Goal: Information Seeking & Learning: Understand process/instructions

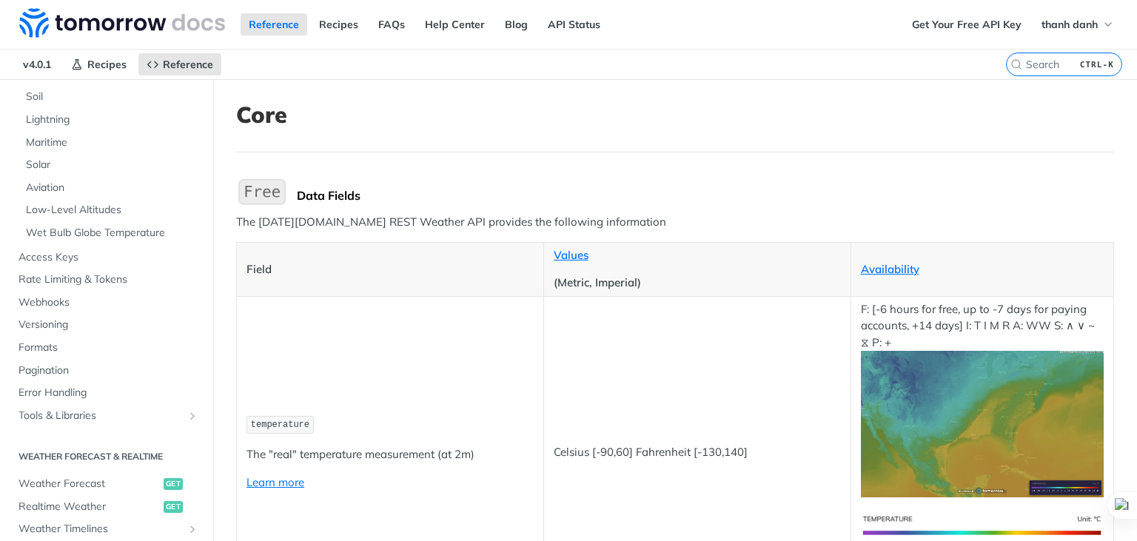
scroll to position [444, 0]
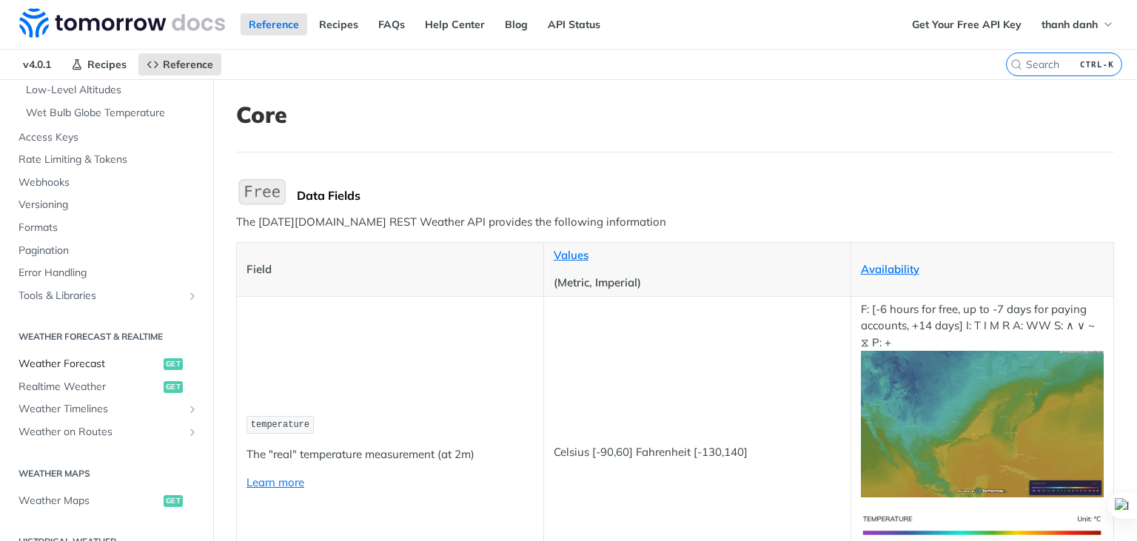
click at [88, 364] on span "Weather Forecast" at bounding box center [88, 364] width 141 height 15
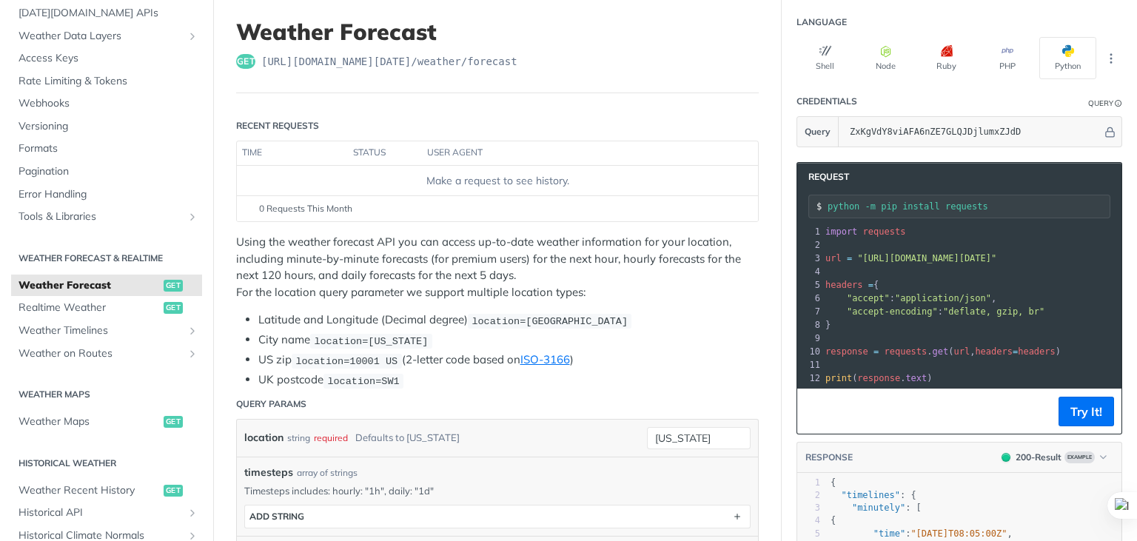
scroll to position [74, 0]
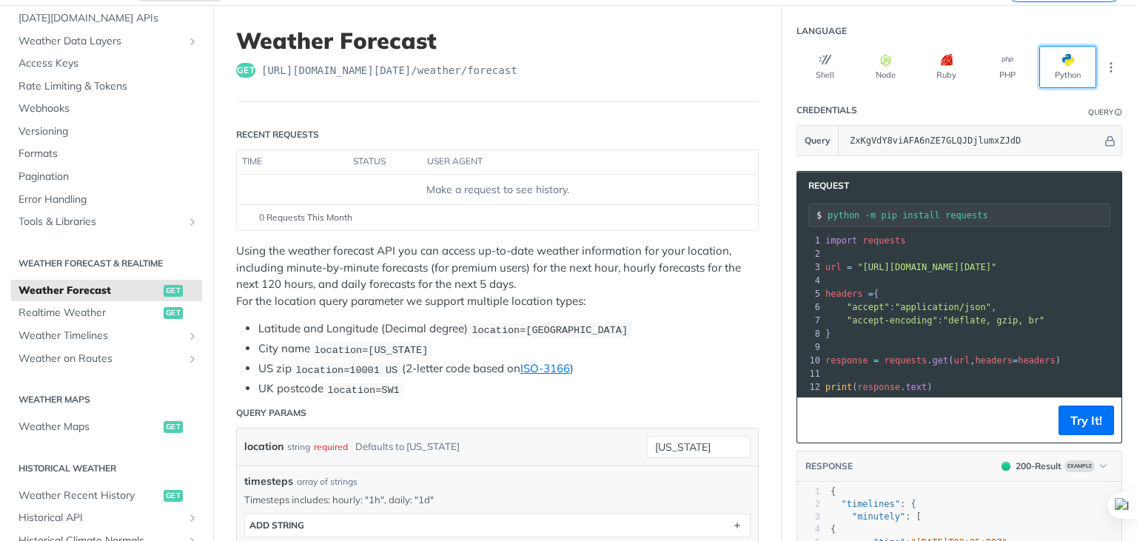
click at [1059, 67] on button "Python" at bounding box center [1067, 67] width 57 height 42
click at [941, 262] on span ""https://api.tomorrow.io/v4/weather/forecast?location=new%20york&apikey=ZxKgVdY…" at bounding box center [926, 267] width 139 height 10
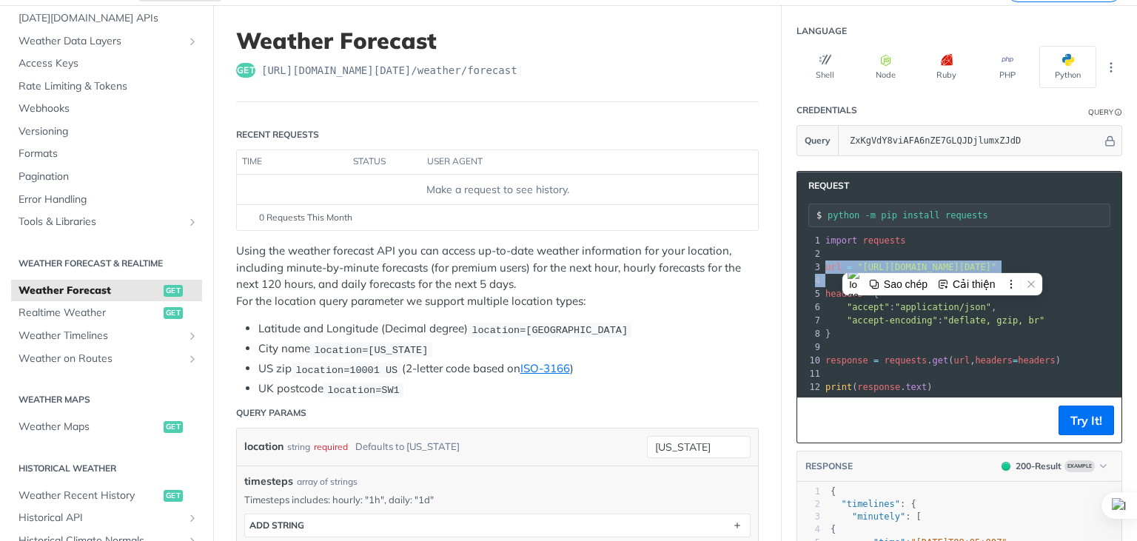
click at [941, 262] on span ""https://api.tomorrow.io/v4/weather/forecast?location=new%20york&apikey=ZxKgVdY…" at bounding box center [926, 267] width 139 height 10
click at [906, 341] on pre "​" at bounding box center [1095, 346] width 547 height 13
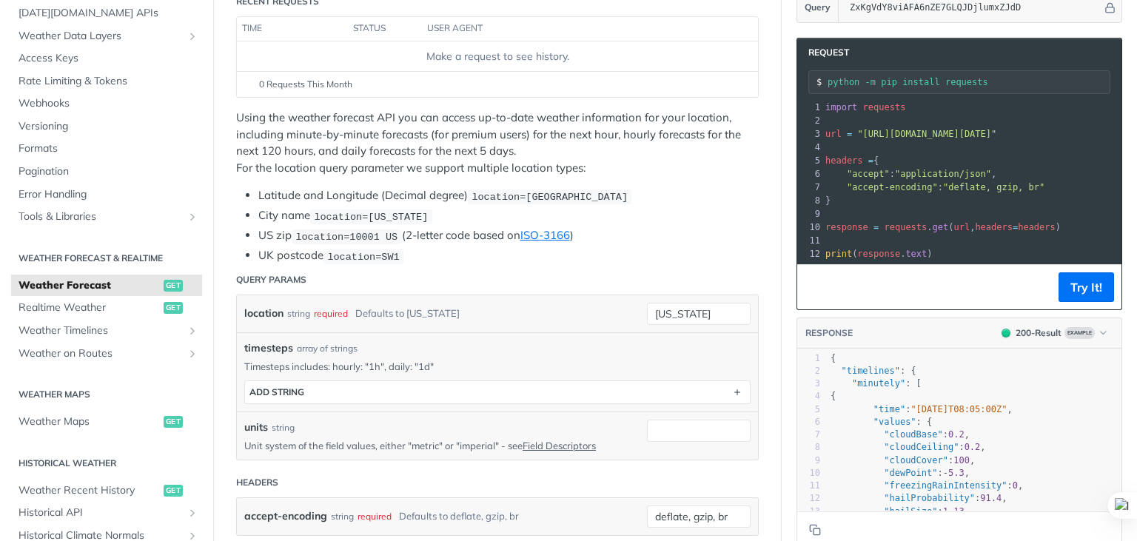
scroll to position [222, 0]
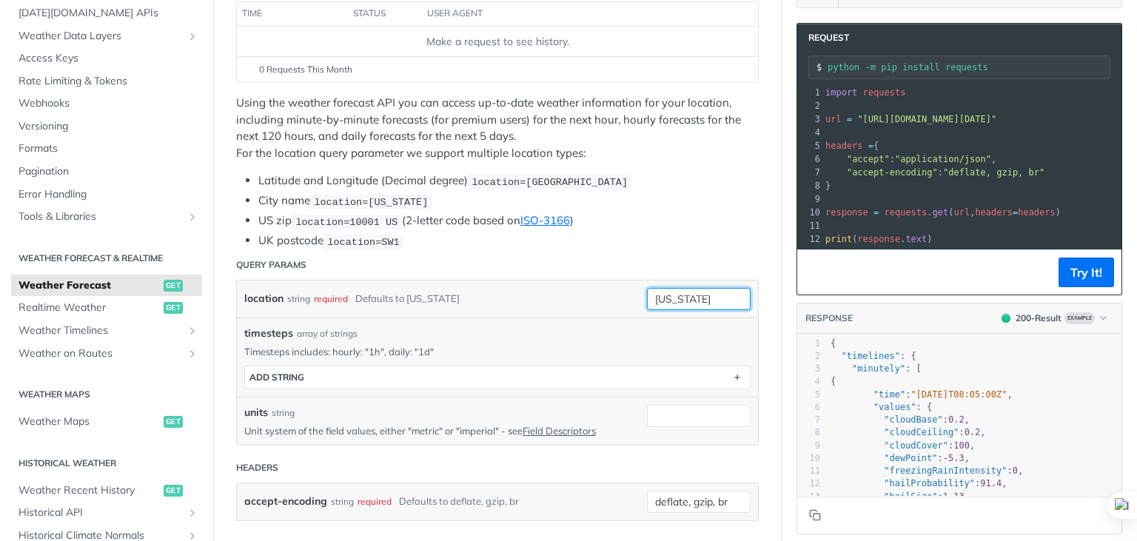
drag, startPoint x: 701, startPoint y: 295, endPoint x: 600, endPoint y: 298, distance: 101.4
click at [600, 298] on div "location string required Defaults to new york new york required type : string U…" at bounding box center [497, 299] width 506 height 22
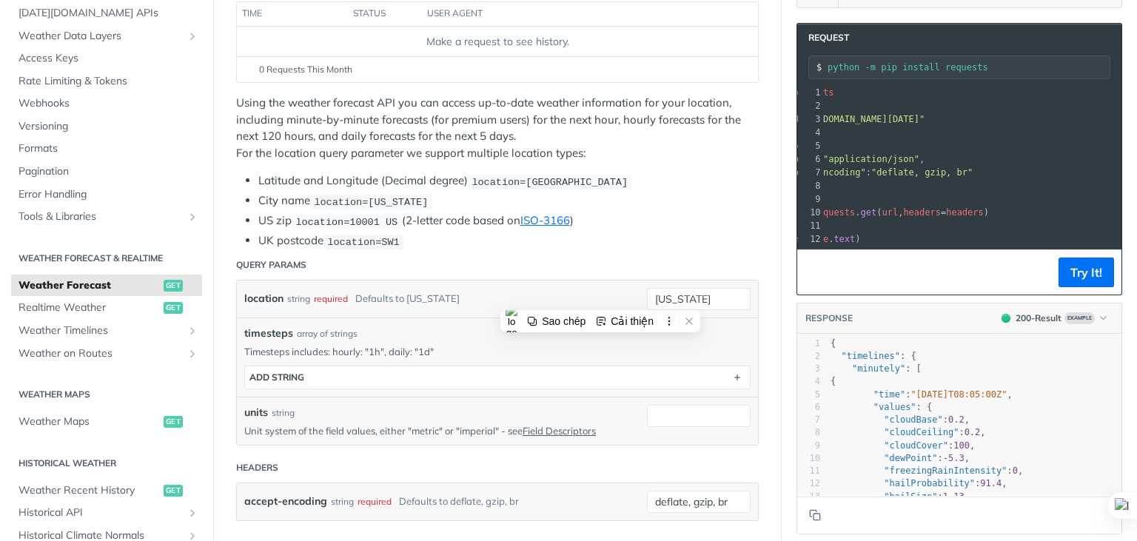
scroll to position [0, 64]
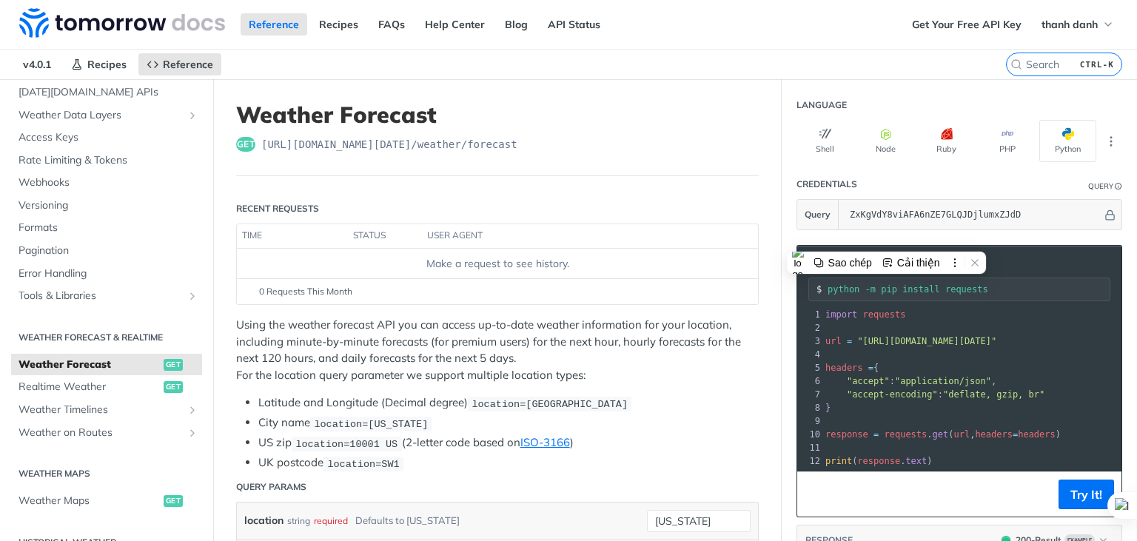
click at [903, 336] on span ""https://api.tomorrow.io/v4/weather/forecast?location=new%20york&apikey=ZxKgVdY…" at bounding box center [926, 341] width 139 height 10
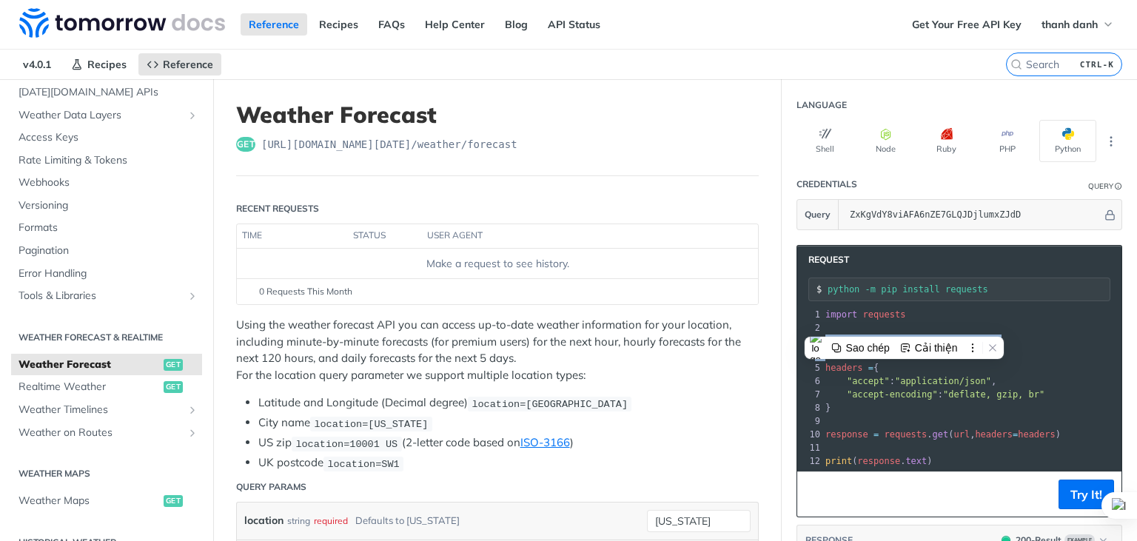
click at [903, 336] on span ""https://api.tomorrow.io/v4/weather/forecast?location=new%20york&apikey=ZxKgVdY…" at bounding box center [926, 341] width 139 height 10
copy div "url = "https://api.tomorrow.io/v4/weather/forecast?location=new%20york&apikey=Z…"
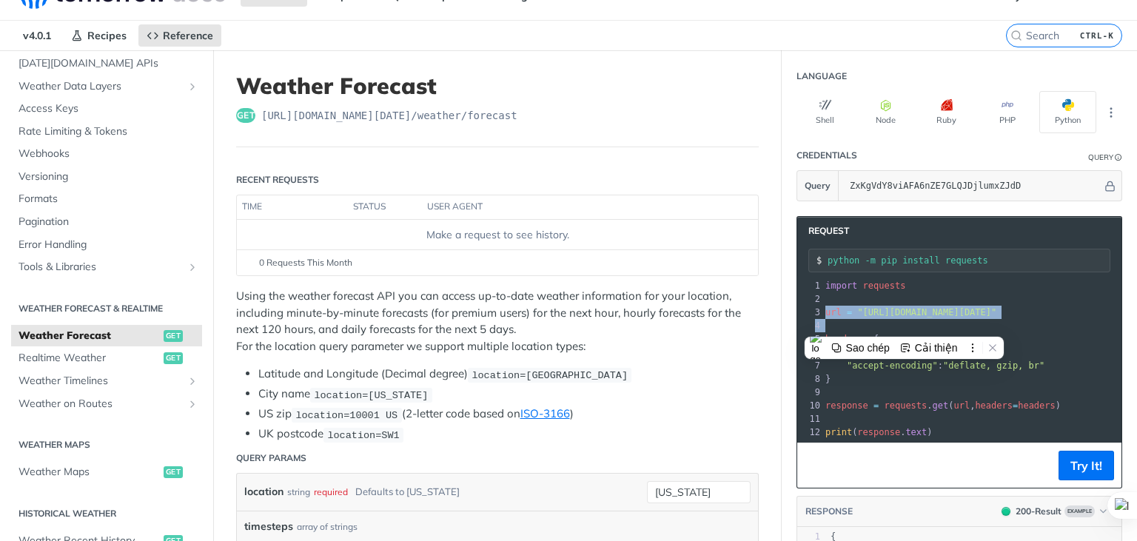
scroll to position [74, 0]
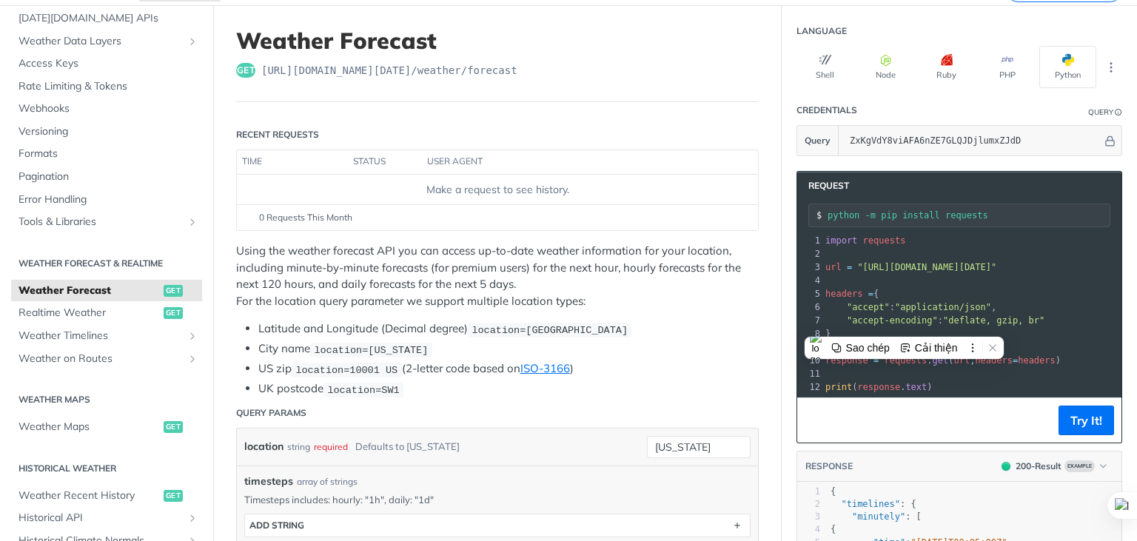
click at [921, 287] on pre "headers = {" at bounding box center [1095, 293] width 547 height 13
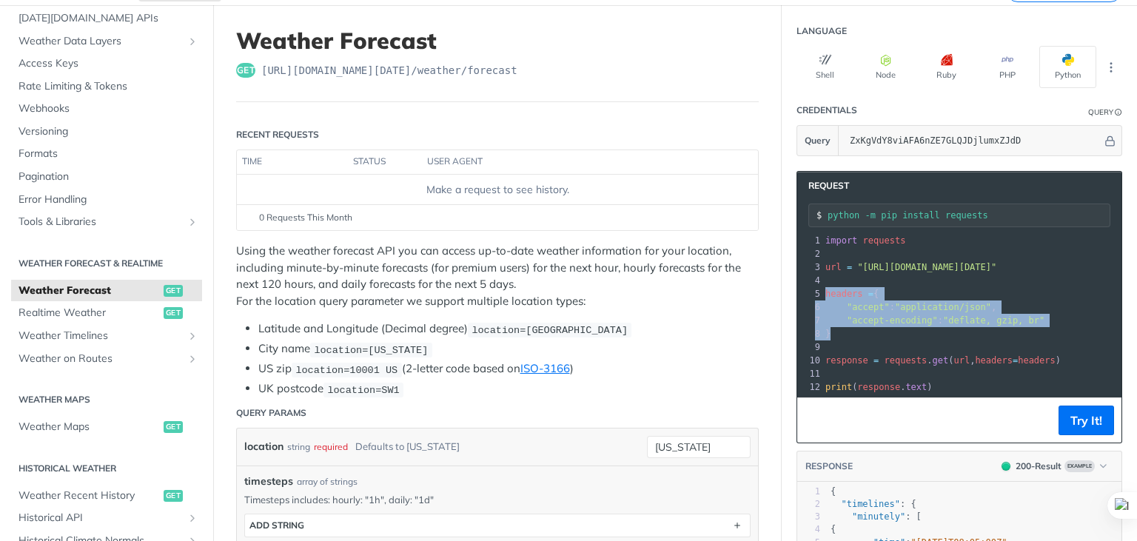
drag, startPoint x: 821, startPoint y: 320, endPoint x: 812, endPoint y: 278, distance: 42.4
click at [822, 278] on div "1 import requests 2 ​ 3 url = "https://api.tomorrow.io/v4/weather/forecast?loca…" at bounding box center [1095, 314] width 547 height 160
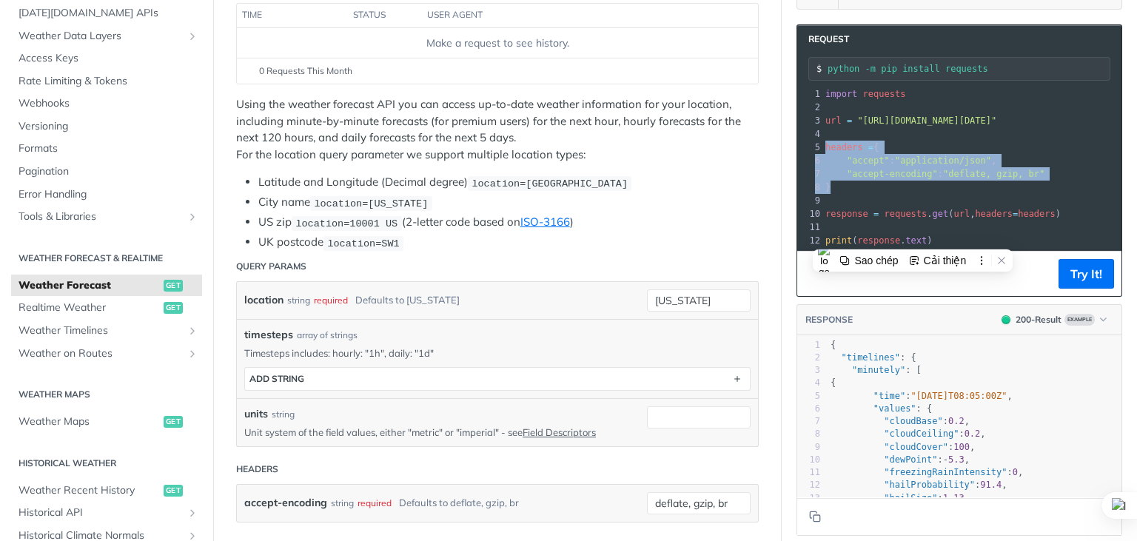
scroll to position [222, 0]
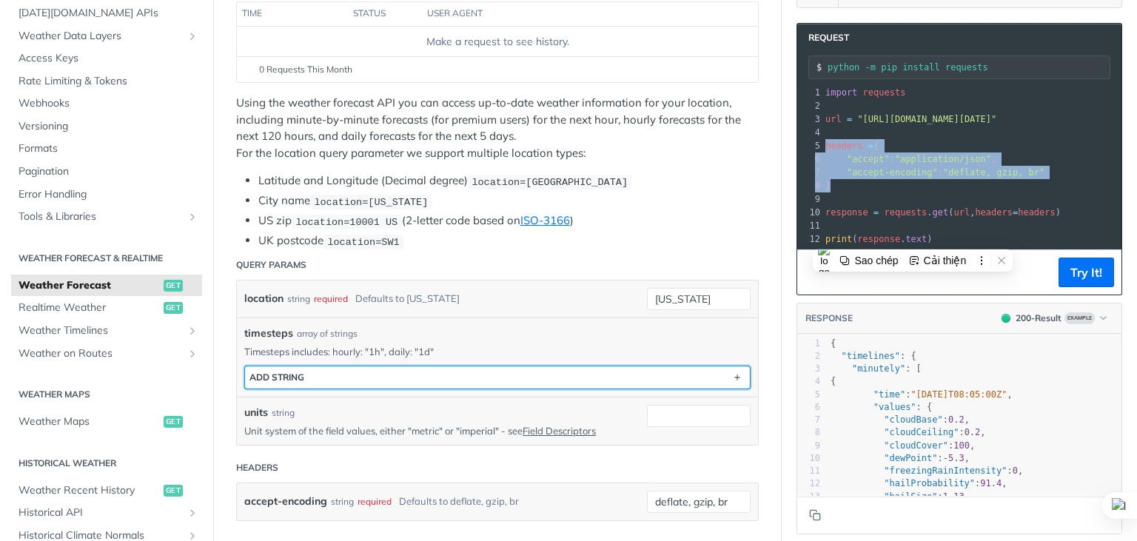
click at [503, 368] on button "ADD string" at bounding box center [497, 377] width 505 height 22
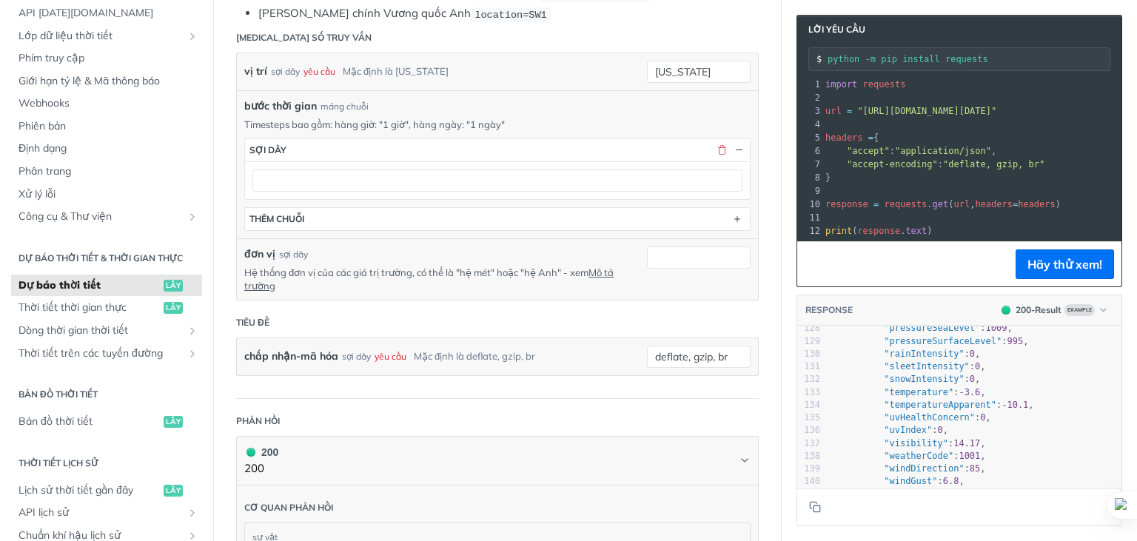
scroll to position [444, 0]
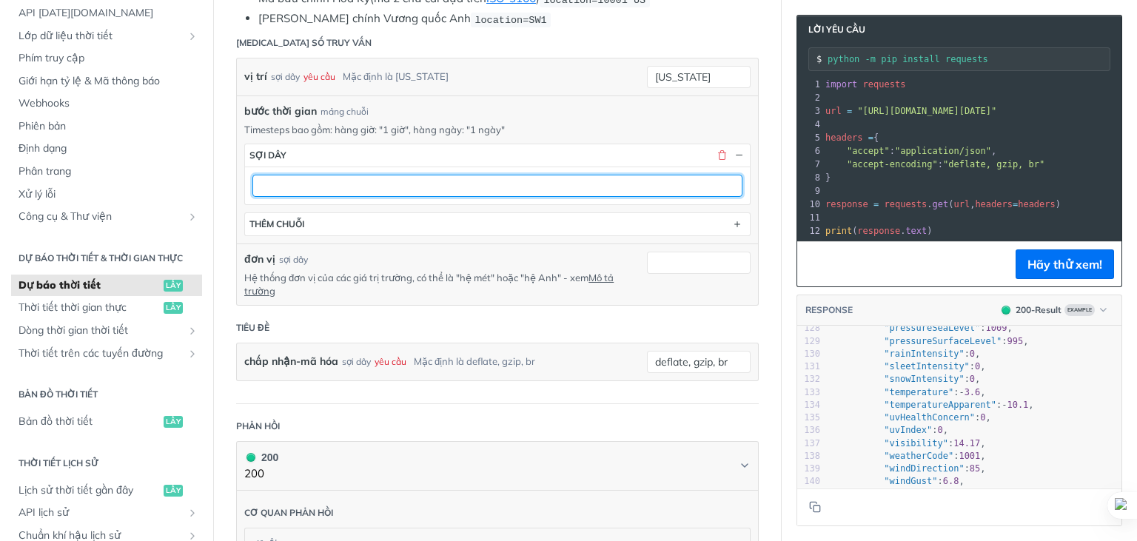
click at [489, 182] on input "text" at bounding box center [497, 186] width 490 height 22
type input "1h"
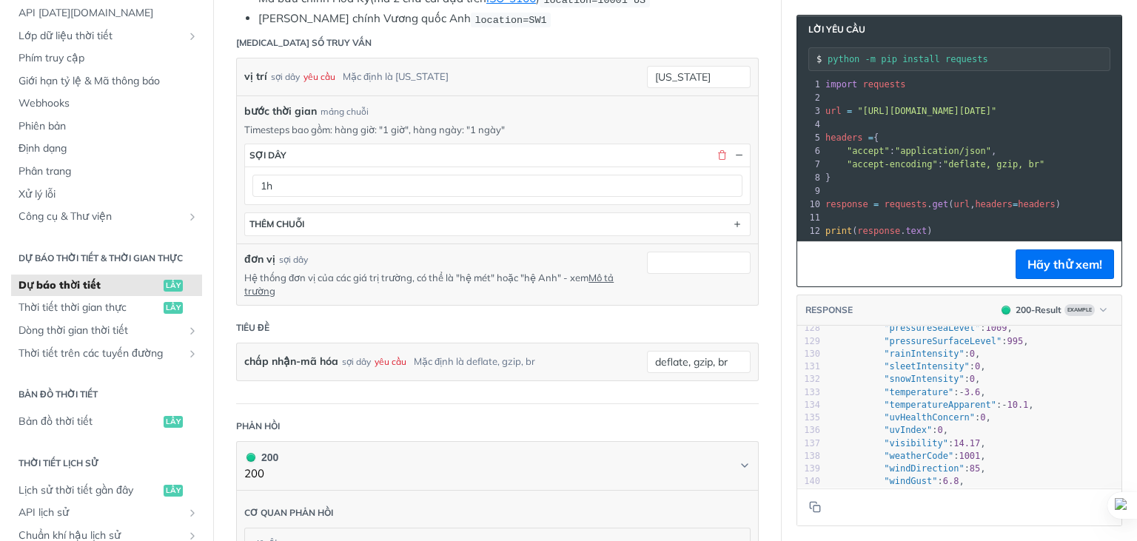
click at [485, 313] on header "Tiêu đề" at bounding box center [497, 328] width 522 height 30
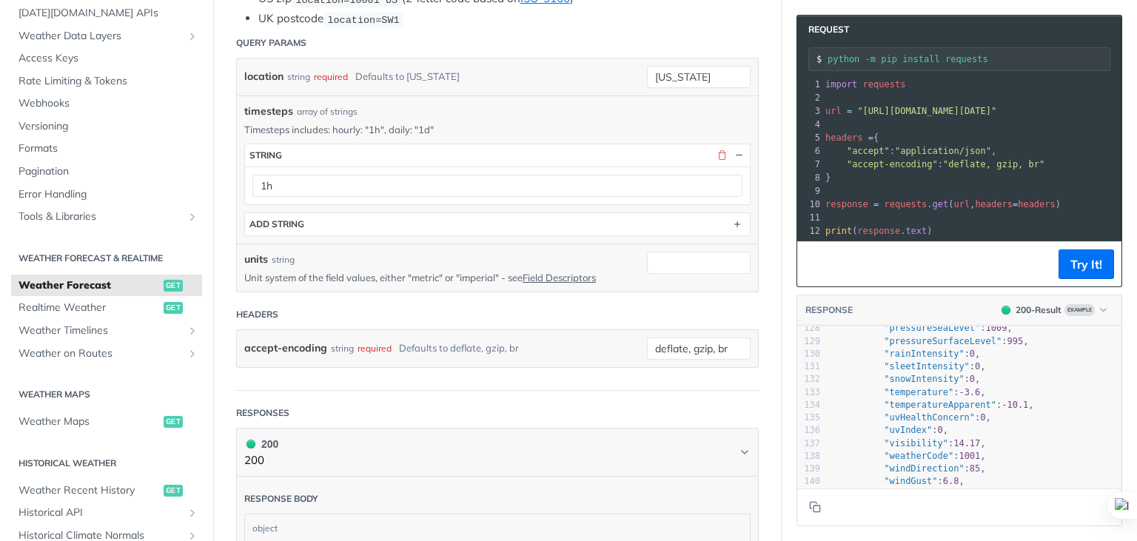
click at [397, 277] on p "Unit system of the field values, either "metric" or "imperial" - see Field Desc…" at bounding box center [434, 277] width 380 height 13
click at [411, 272] on p "Unit system of the field values, either "metric" or "imperial" - see Field Desc…" at bounding box center [434, 277] width 380 height 13
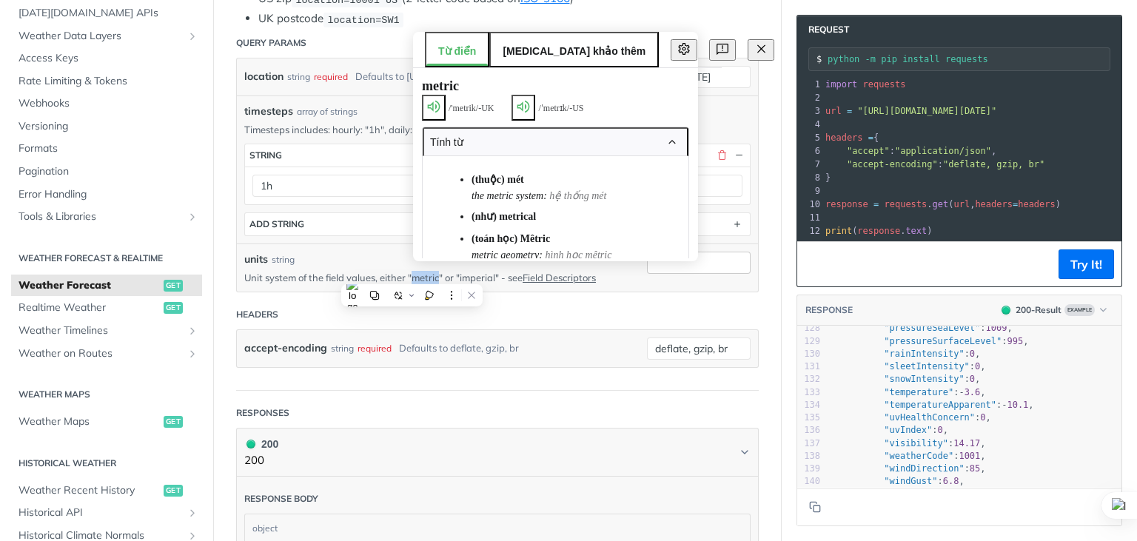
copy p "metric"
click at [713, 265] on input "units" at bounding box center [699, 263] width 104 height 22
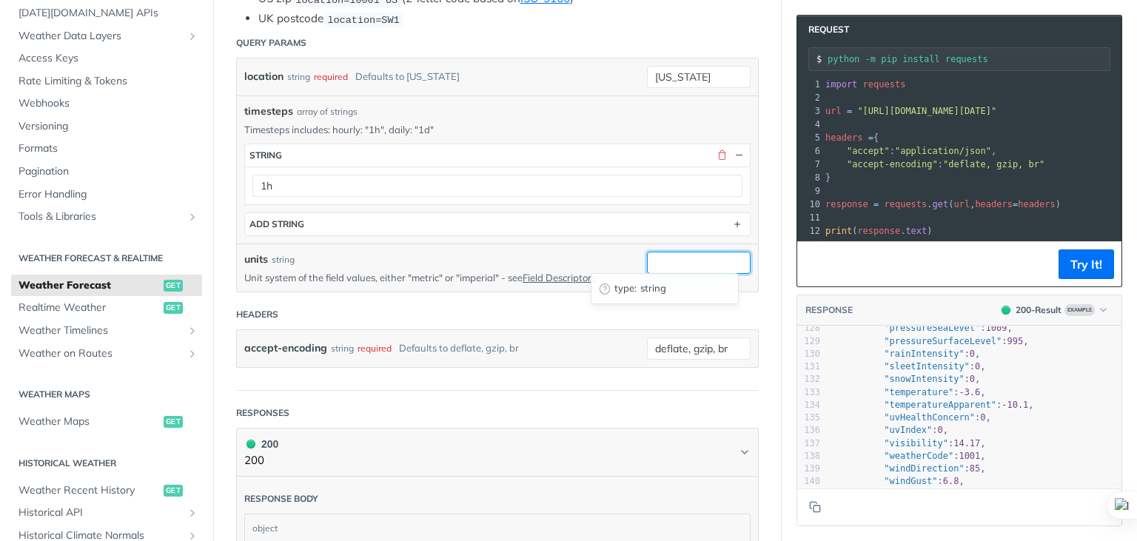
paste input "metric"
type input "metric"
click at [497, 316] on header "Headers" at bounding box center [497, 315] width 522 height 30
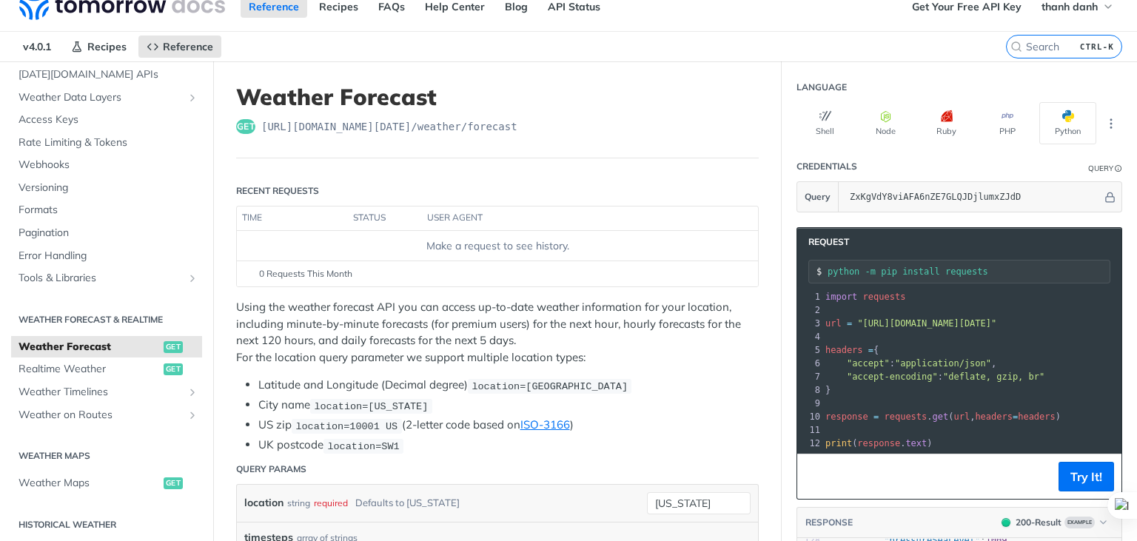
scroll to position [0, 0]
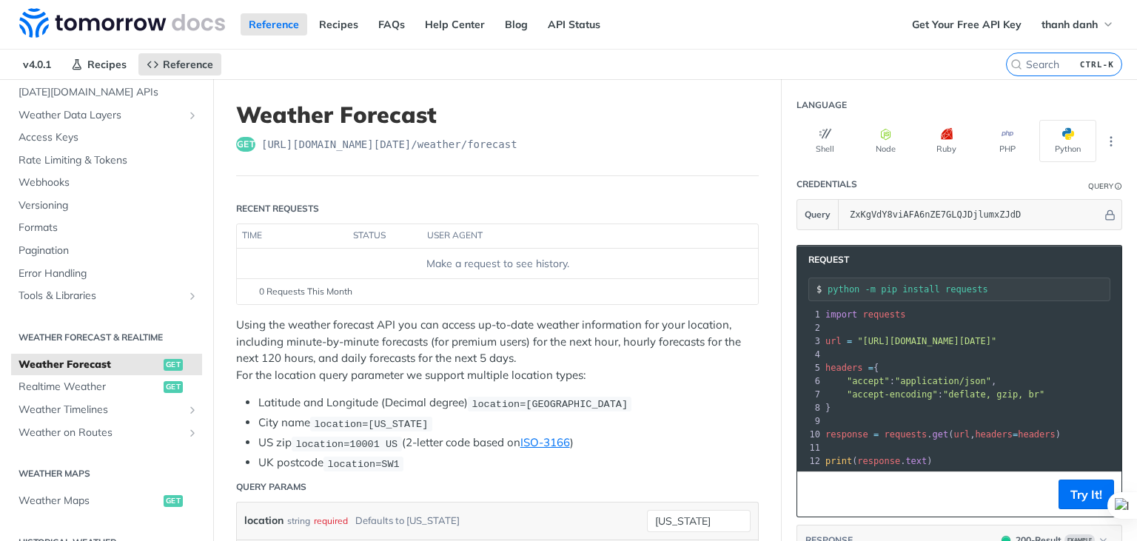
click at [335, 438] on span "location=10001 US" at bounding box center [346, 443] width 102 height 11
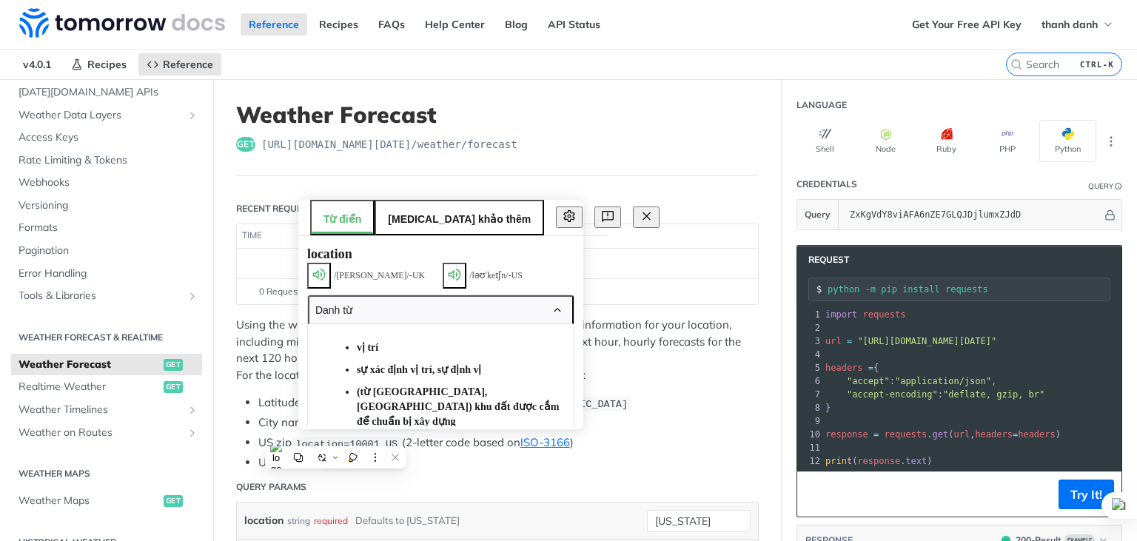
click at [428, 448] on li "US zip location=10001 US (2-letter code based on ISO-3166 )" at bounding box center [508, 442] width 500 height 17
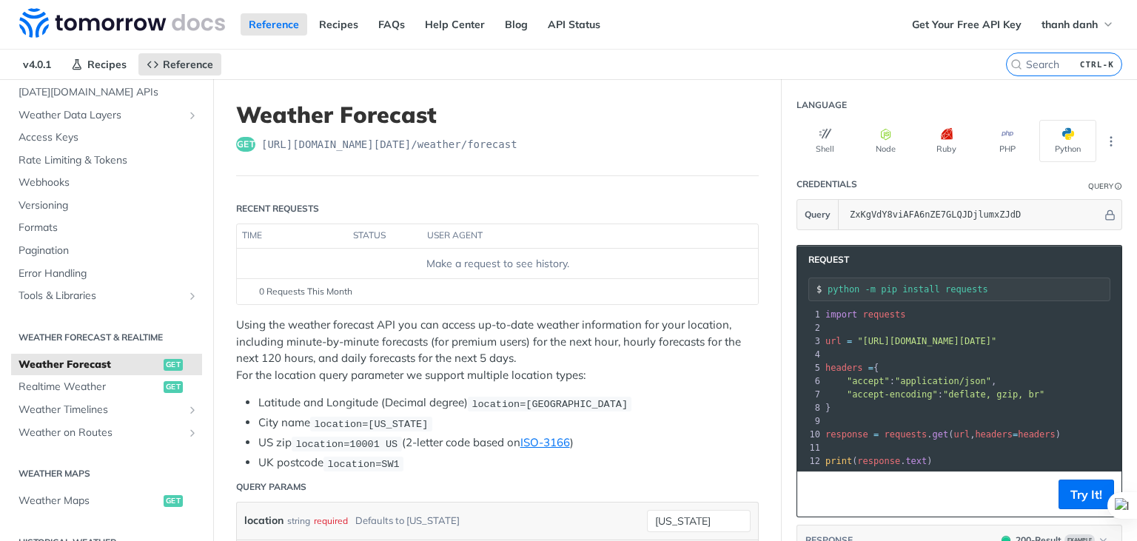
click at [438, 445] on li "US zip location=10001 US (2-letter code based on ISO-3166 )" at bounding box center [508, 442] width 500 height 17
click at [334, 369] on p "Using the weather forecast API you can access up-to-date weather information fo…" at bounding box center [497, 350] width 522 height 67
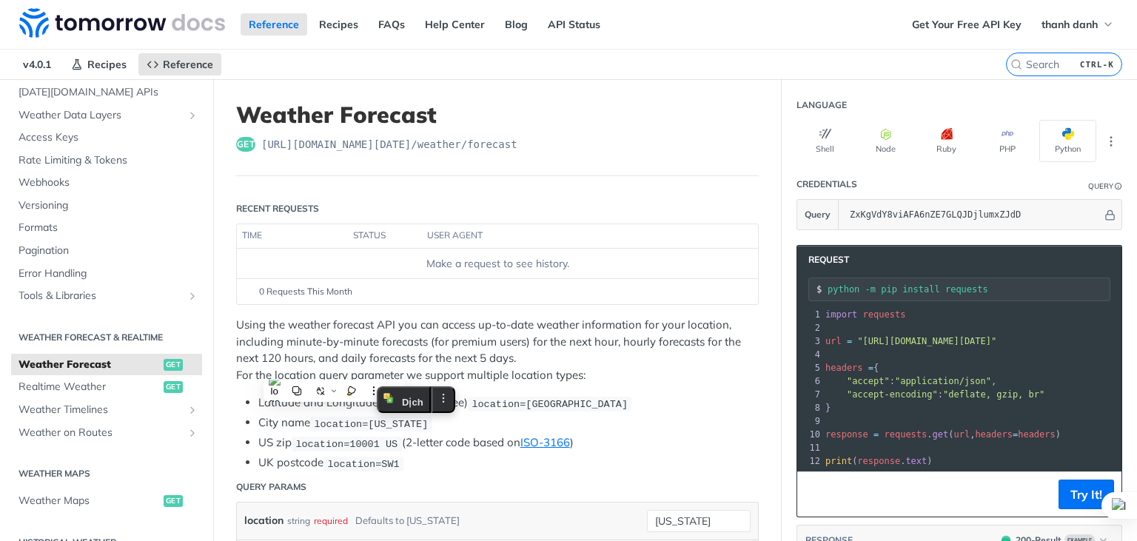
click at [263, 357] on p "Using the weather forecast API you can access up-to-date weather information fo…" at bounding box center [497, 350] width 522 height 67
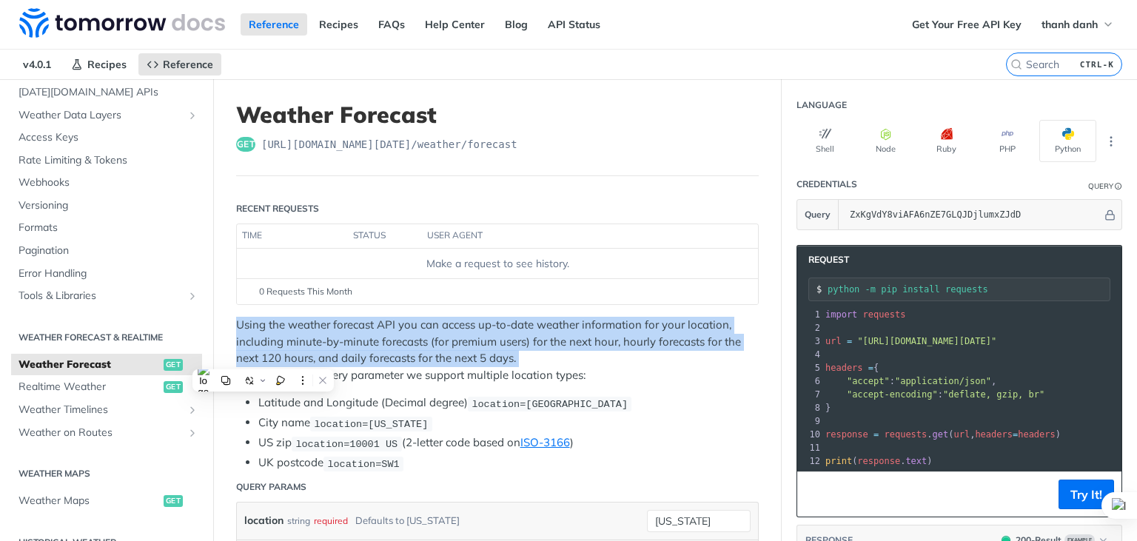
click at [263, 357] on p "Using the weather forecast API you can access up-to-date weather information fo…" at bounding box center [497, 350] width 522 height 67
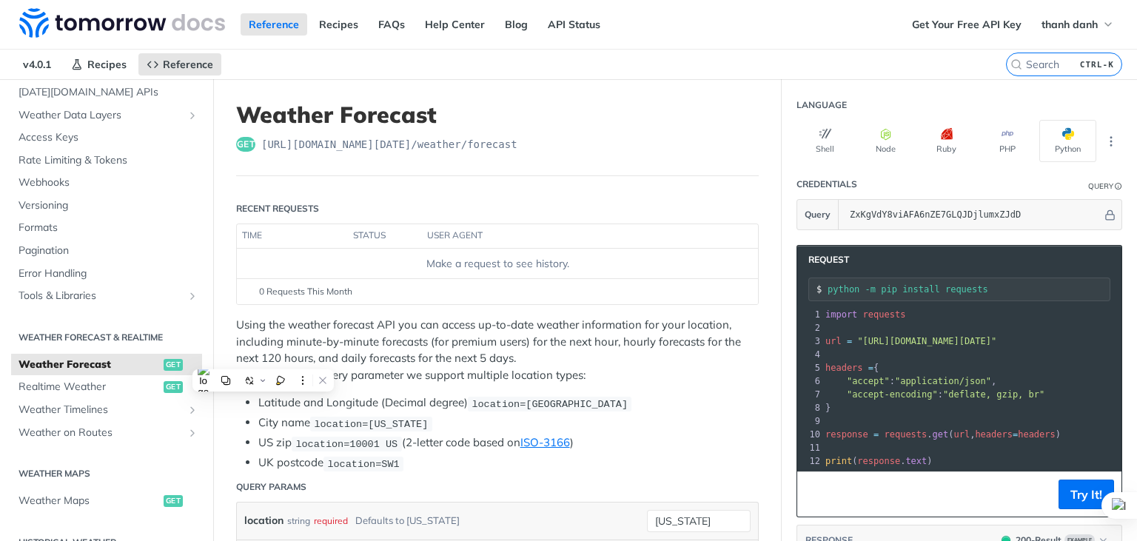
click at [355, 411] on ul "Latitude and Longitude (Decimal degree) location=42.3478, -71.0466 City name lo…" at bounding box center [497, 432] width 522 height 77
click at [420, 342] on p "Using the weather forecast API you can access up-to-date weather information fo…" at bounding box center [497, 350] width 522 height 67
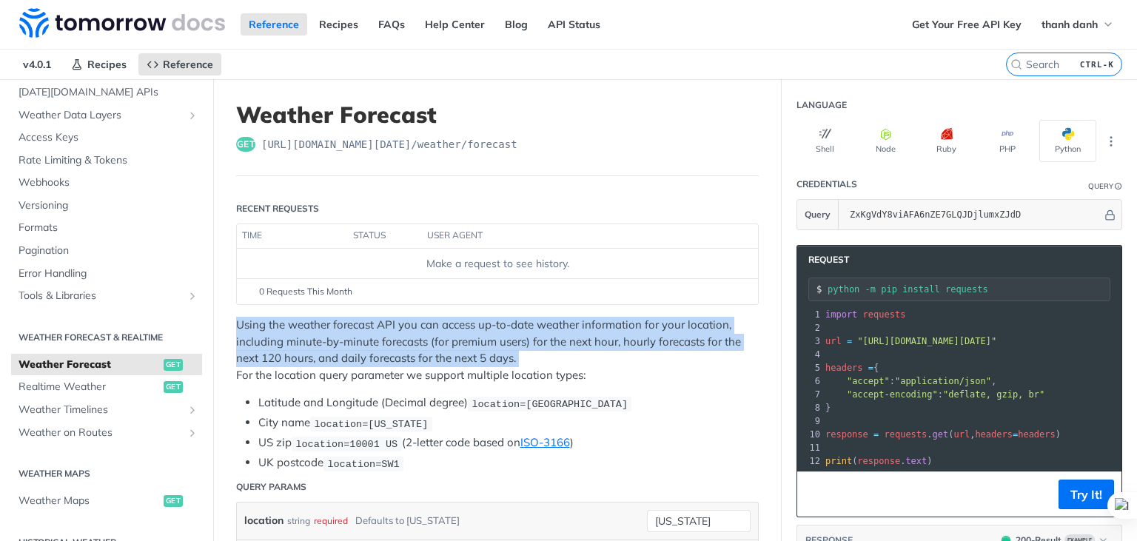
click at [420, 342] on p "Using the weather forecast API you can access up-to-date weather information fo…" at bounding box center [497, 350] width 522 height 67
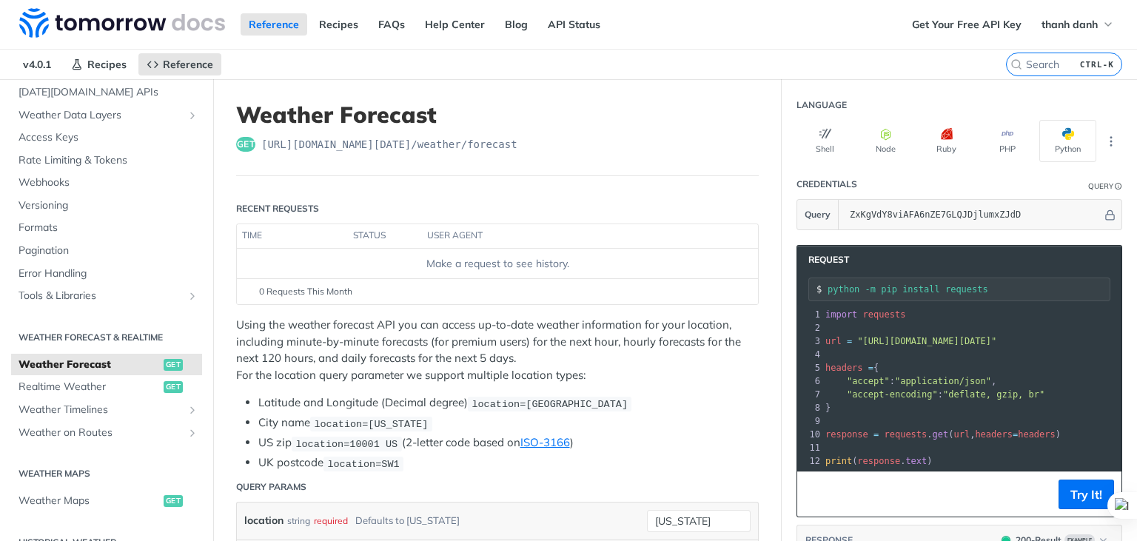
click at [457, 368] on p "Using the weather forecast API you can access up-to-date weather information fo…" at bounding box center [497, 350] width 522 height 67
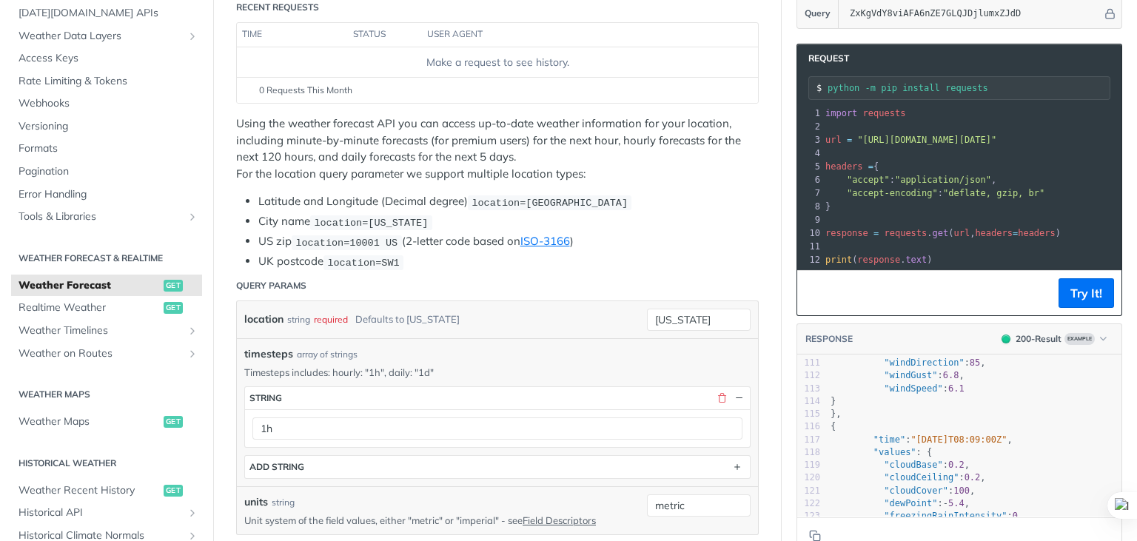
scroll to position [222, 0]
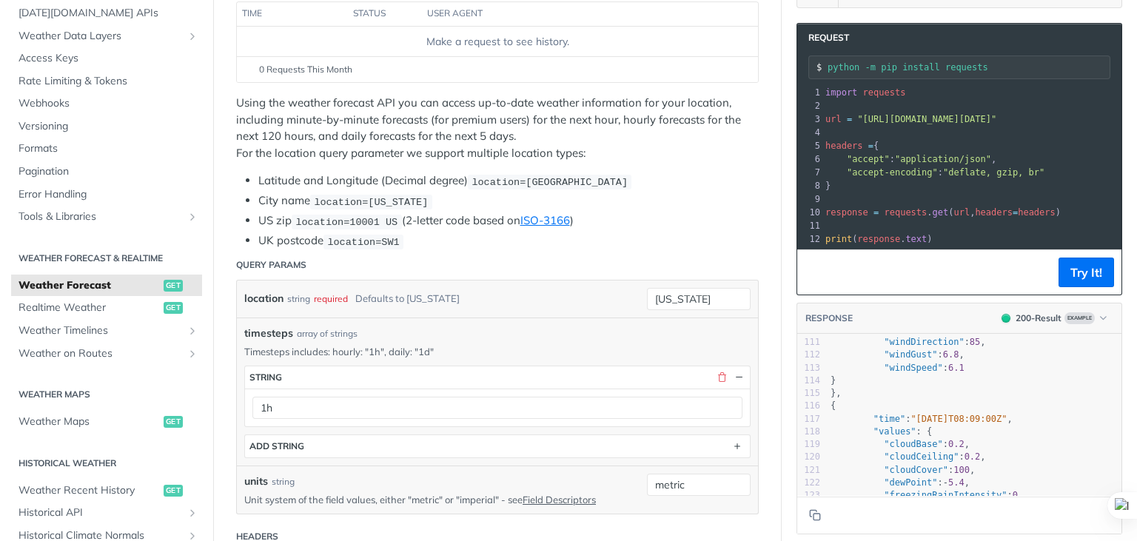
click at [975, 207] on span "headers" at bounding box center [994, 212] width 38 height 10
copy div "response = requests . get ( url , headers = headers ) 11"
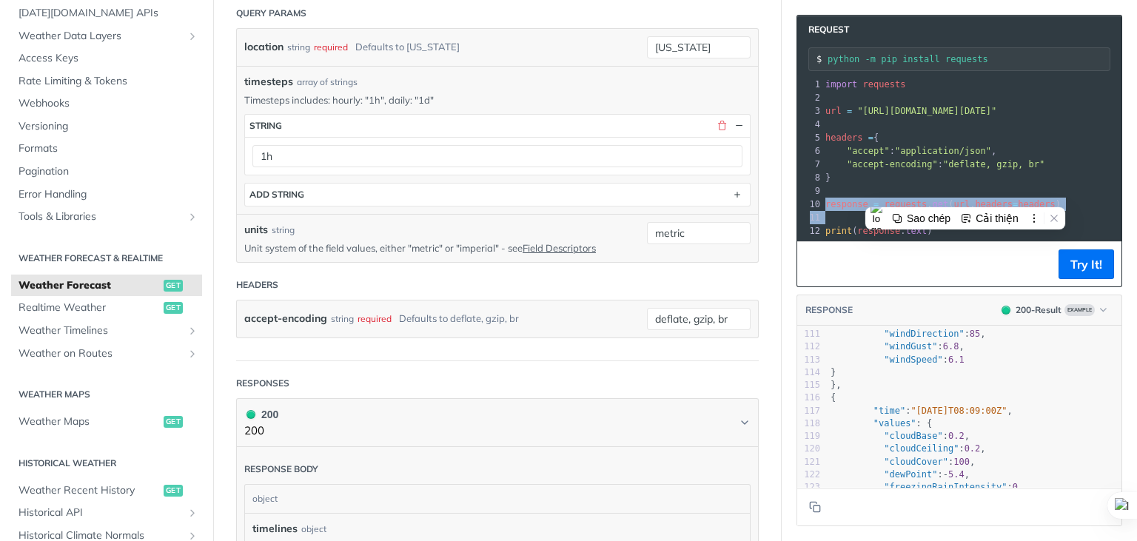
scroll to position [444, 0]
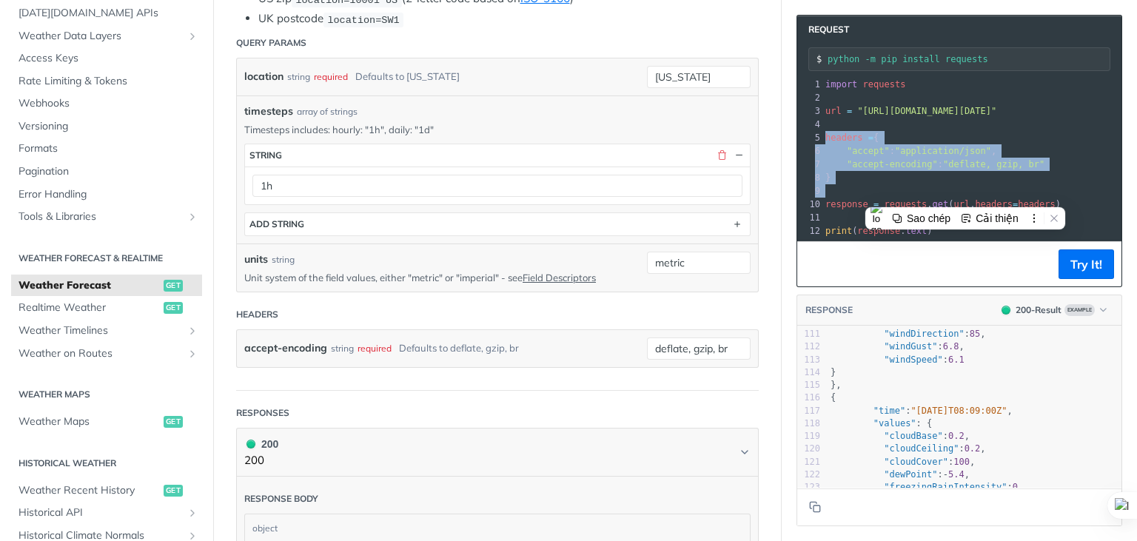
drag, startPoint x: 838, startPoint y: 174, endPoint x: 807, endPoint y: 121, distance: 61.7
click at [822, 121] on div "1 import requests 2 ​ 3 url = "https://api.tomorrow.io/v4/weather/forecast?loca…" at bounding box center [1159, 158] width 674 height 160
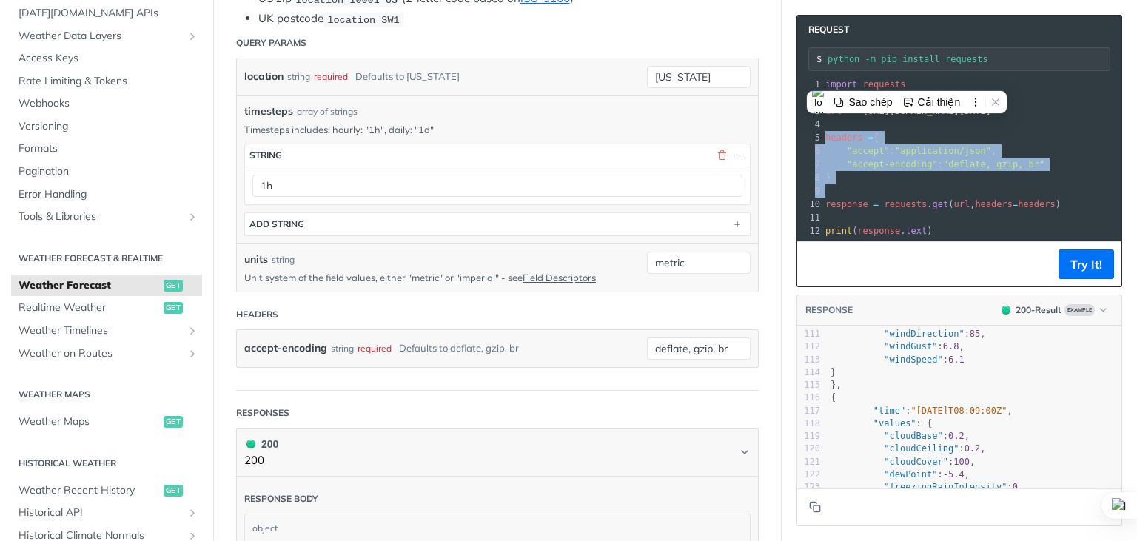
copy div "headers = { 6 "accept" : "application/json" , 7 "accept-encoding" : "deflate, g…"
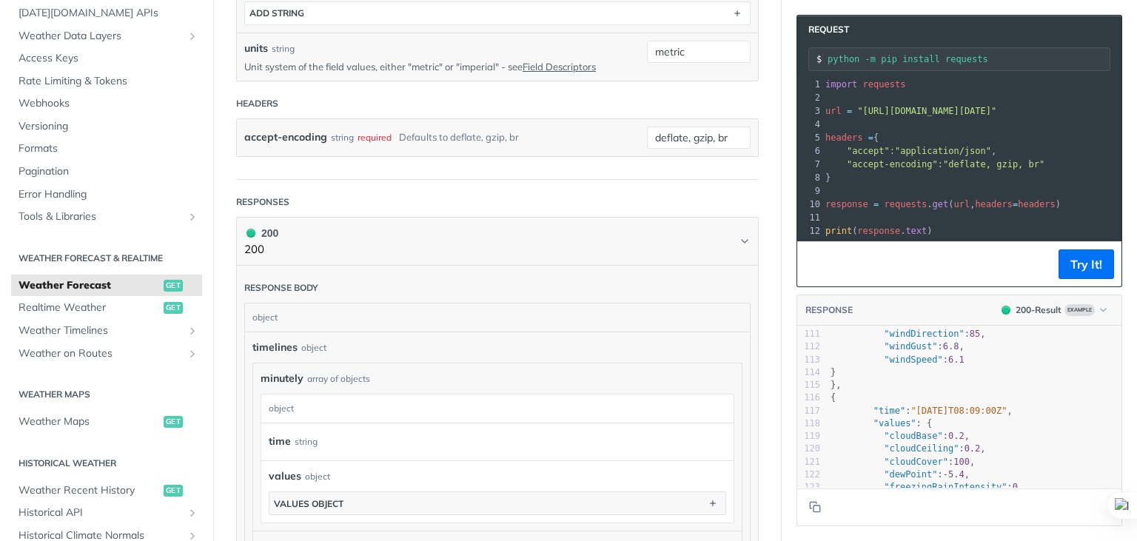
scroll to position [666, 0]
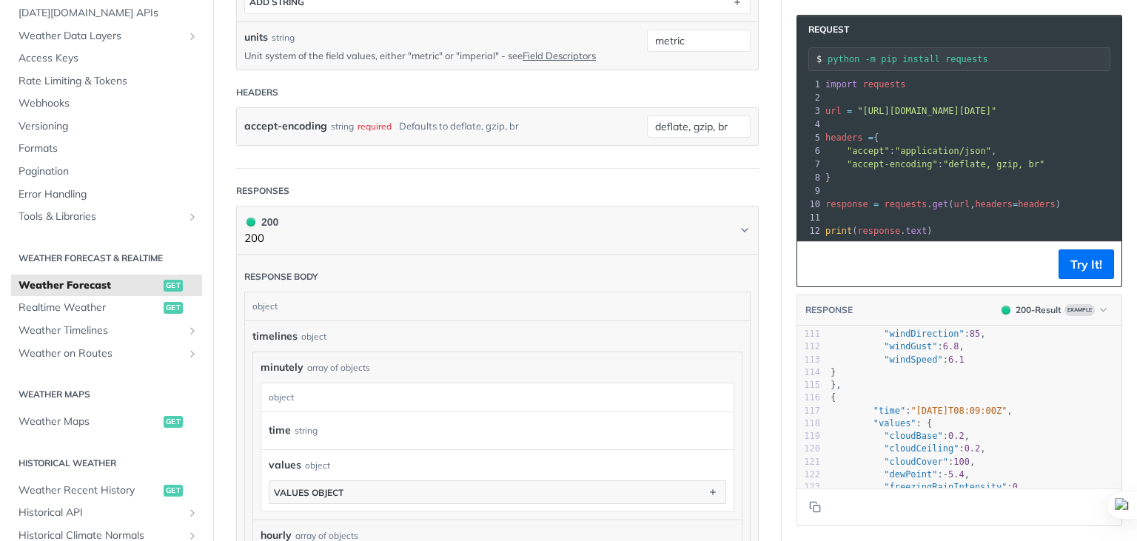
click at [267, 336] on span "timelines" at bounding box center [274, 337] width 45 height 16
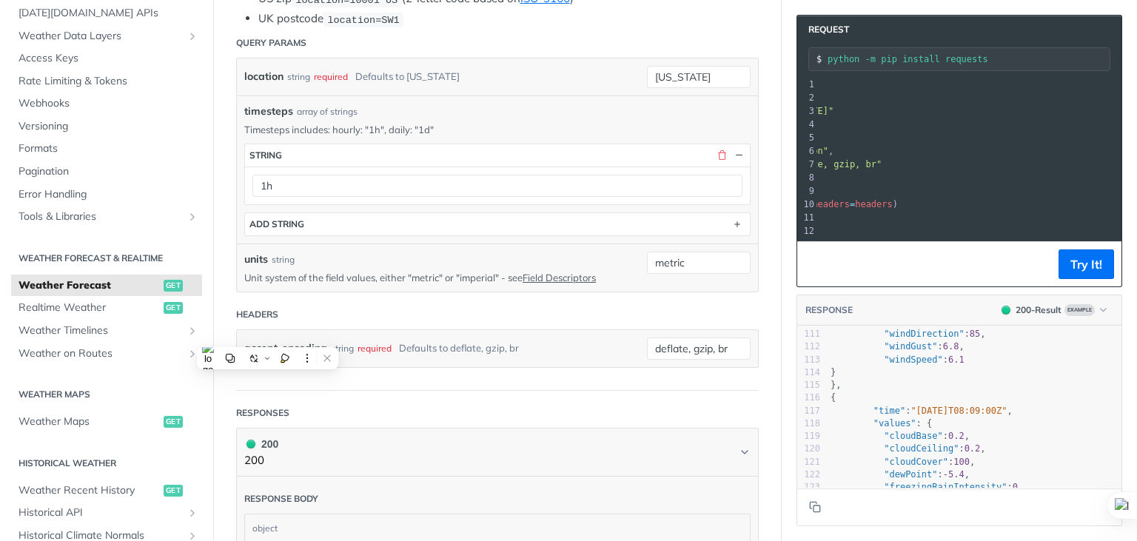
scroll to position [12, 175]
click at [781, 106] on span ""https://api.tomorrow.io/v4/weather/forecast?location=new%20york&timesteps=1h&u…" at bounding box center [711, 111] width 139 height 10
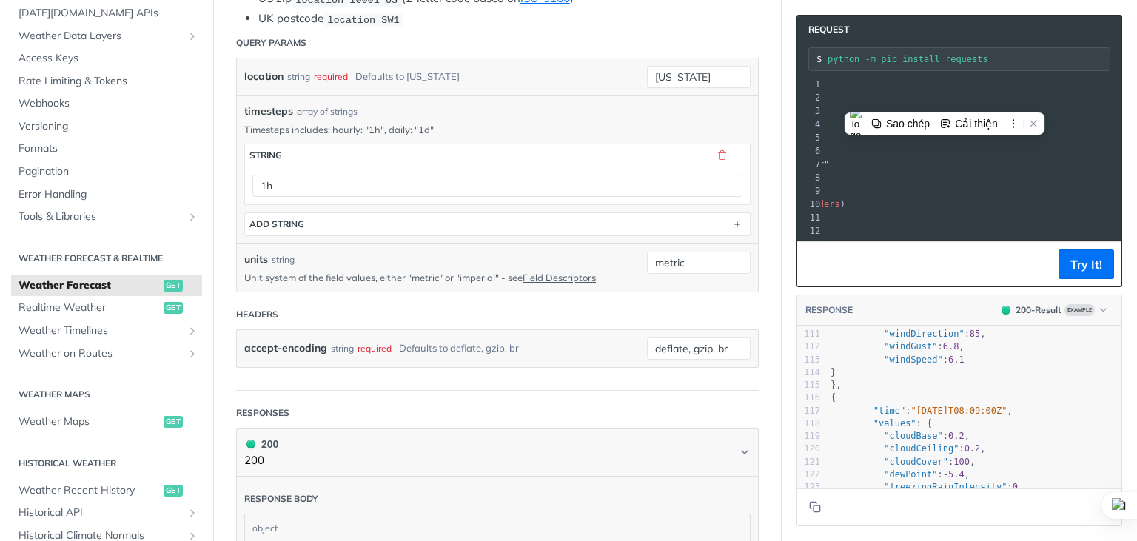
copy span "timesteps=1h&units=metric"
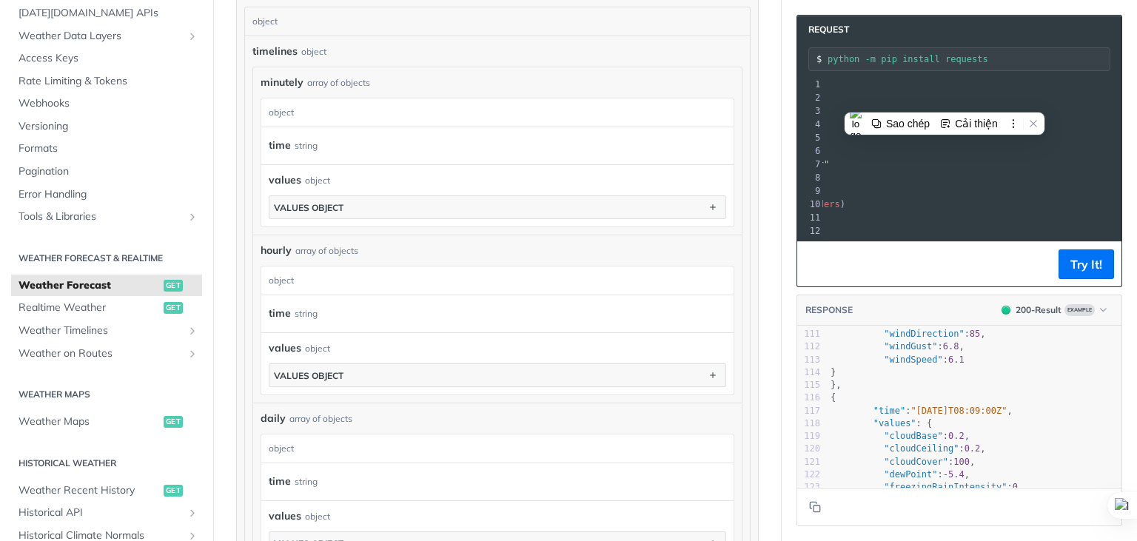
scroll to position [962, 0]
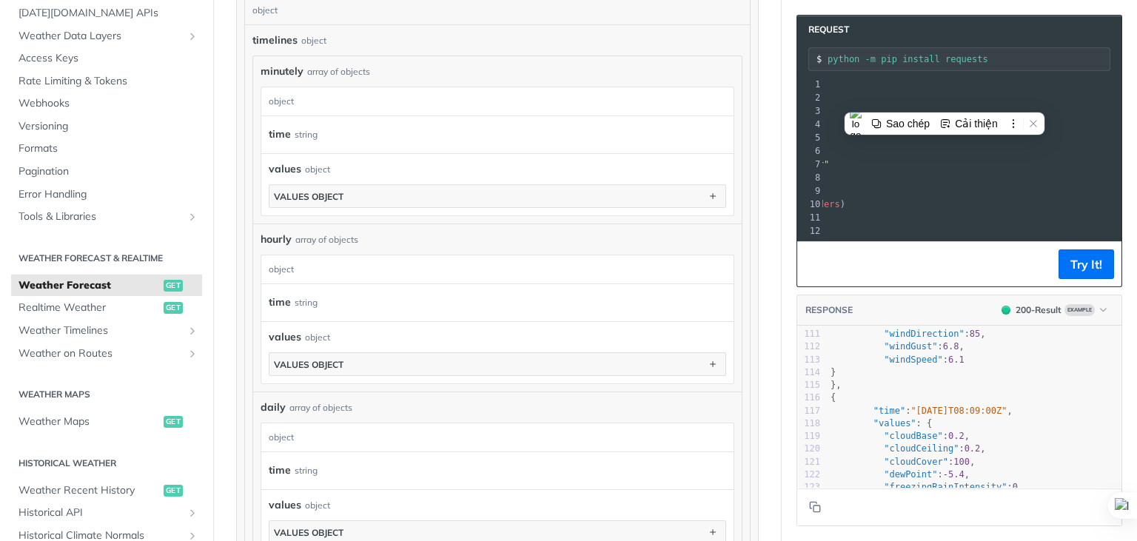
click at [275, 236] on span "hourly" at bounding box center [275, 240] width 31 height 16
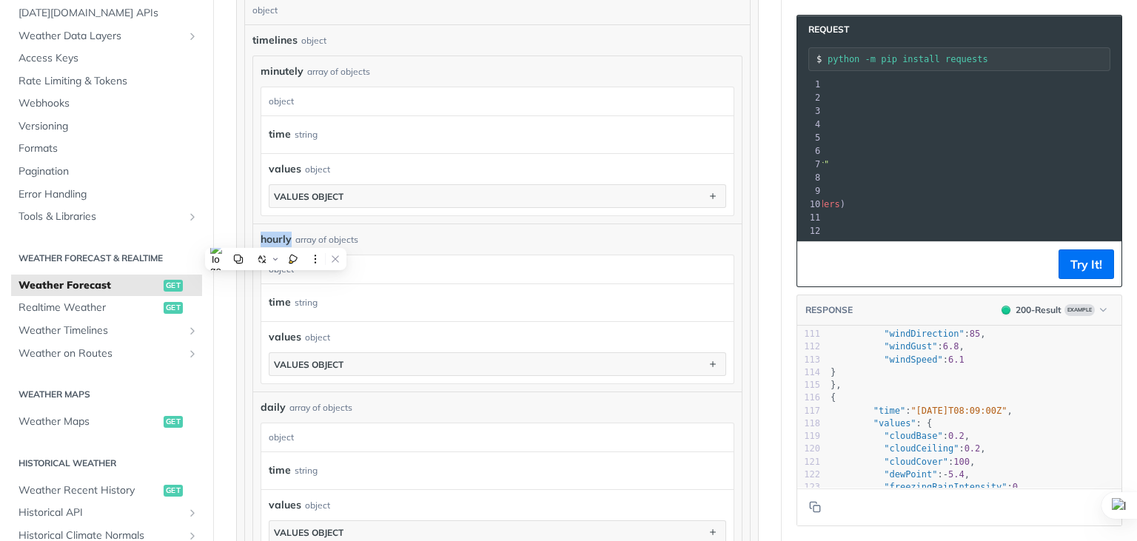
copy span "hourly"
click at [426, 300] on div "time string" at bounding box center [486, 303] width 435 height 22
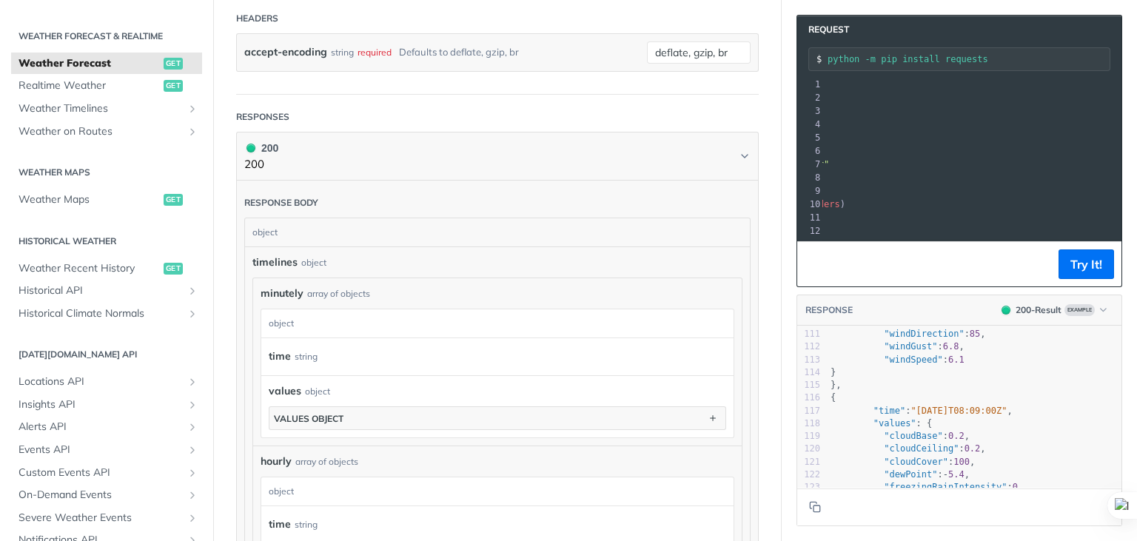
scroll to position [740, 0]
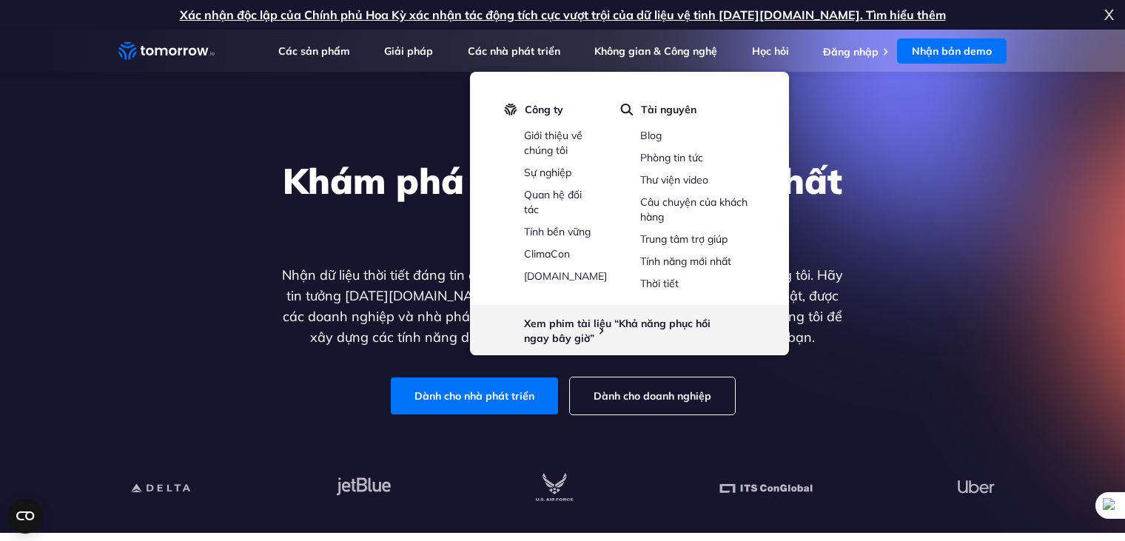
click at [296, 303] on font "Nhận dữ liệu thời tiết đáng tin cậy và chính xác thông qua API miễn phí của chú…" at bounding box center [562, 305] width 561 height 79
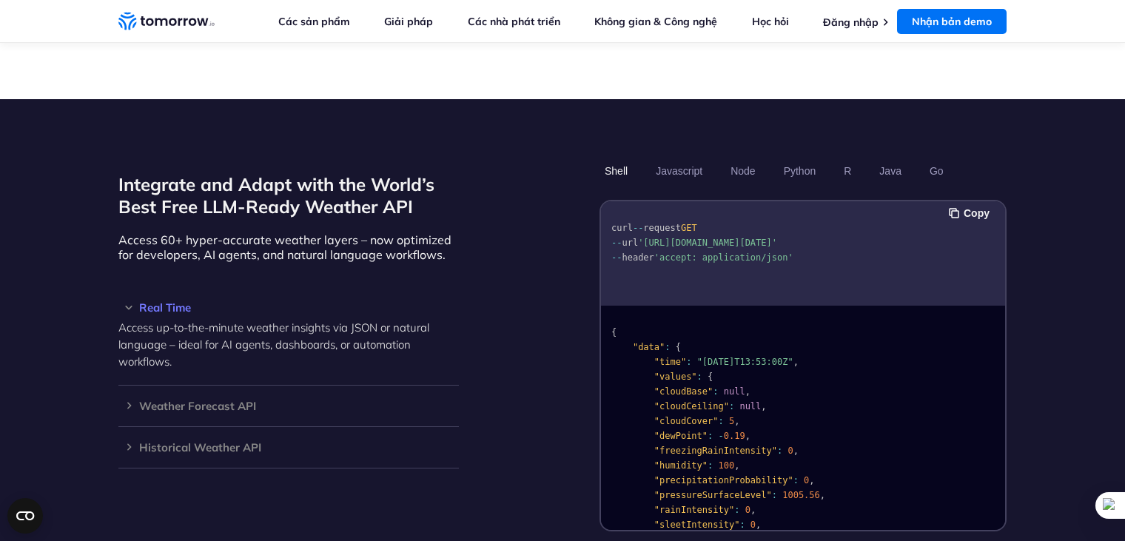
scroll to position [1258, 0]
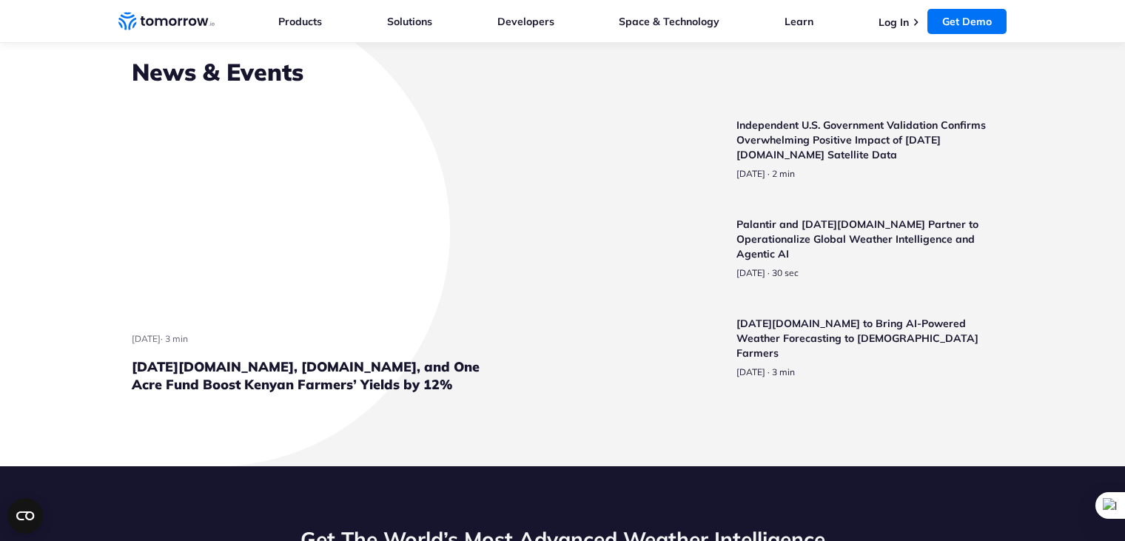
scroll to position [3450, 0]
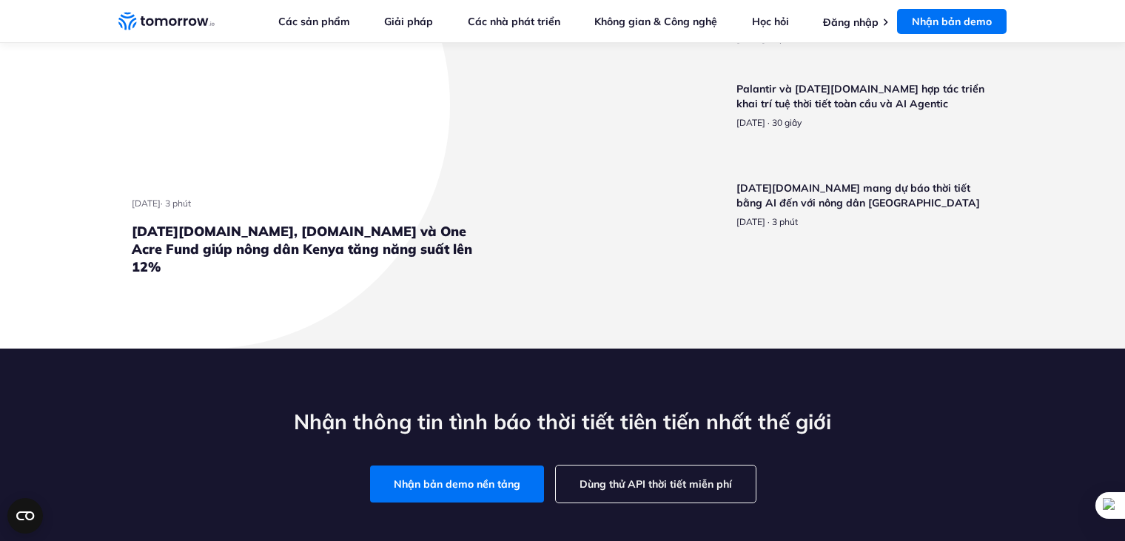
scroll to position [3575, 0]
